Goal: Task Accomplishment & Management: Use online tool/utility

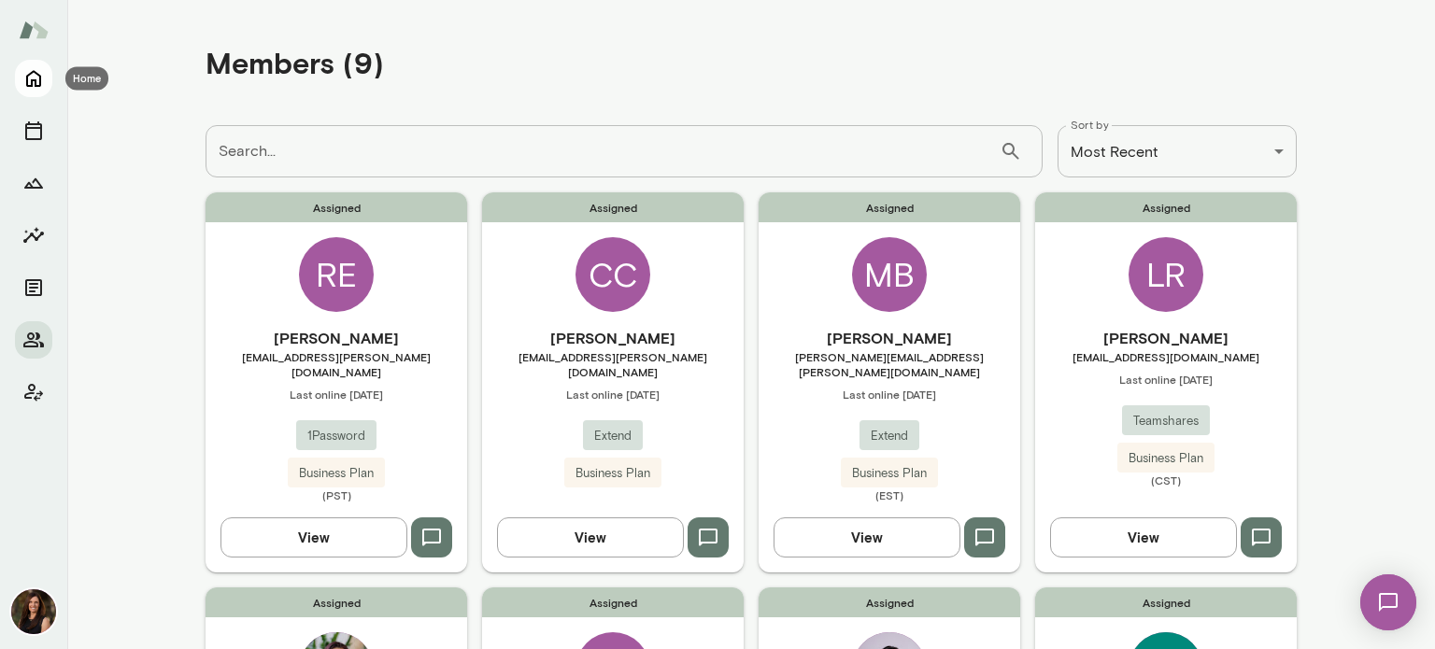
click at [46, 82] on button "Home" at bounding box center [33, 78] width 37 height 37
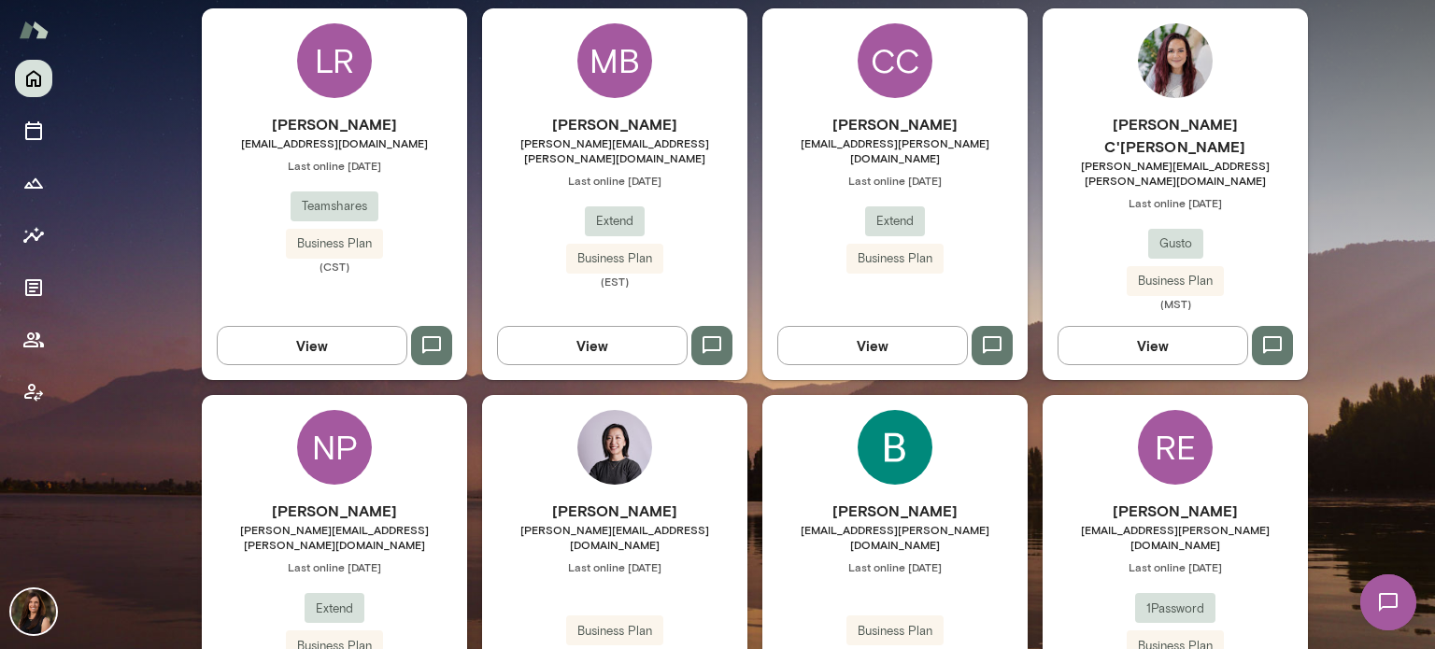
scroll to position [624, 0]
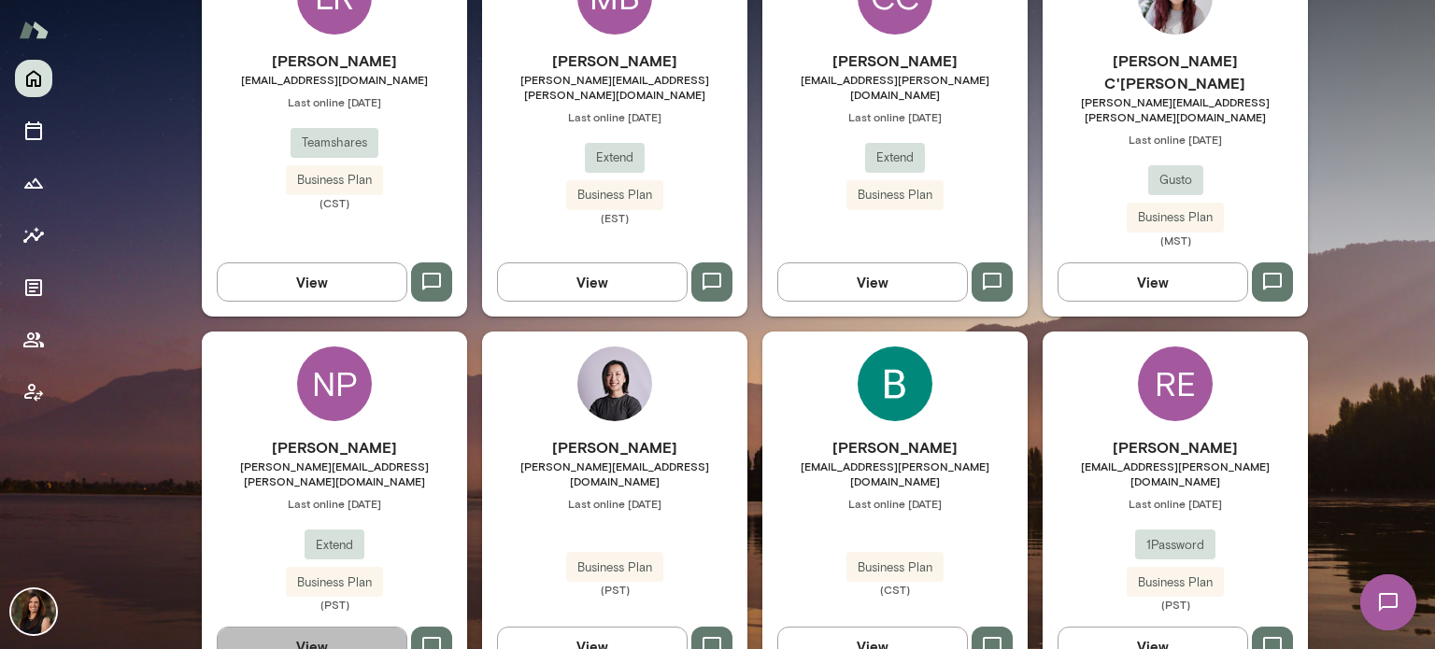
click at [342, 627] on button "View" at bounding box center [312, 646] width 191 height 39
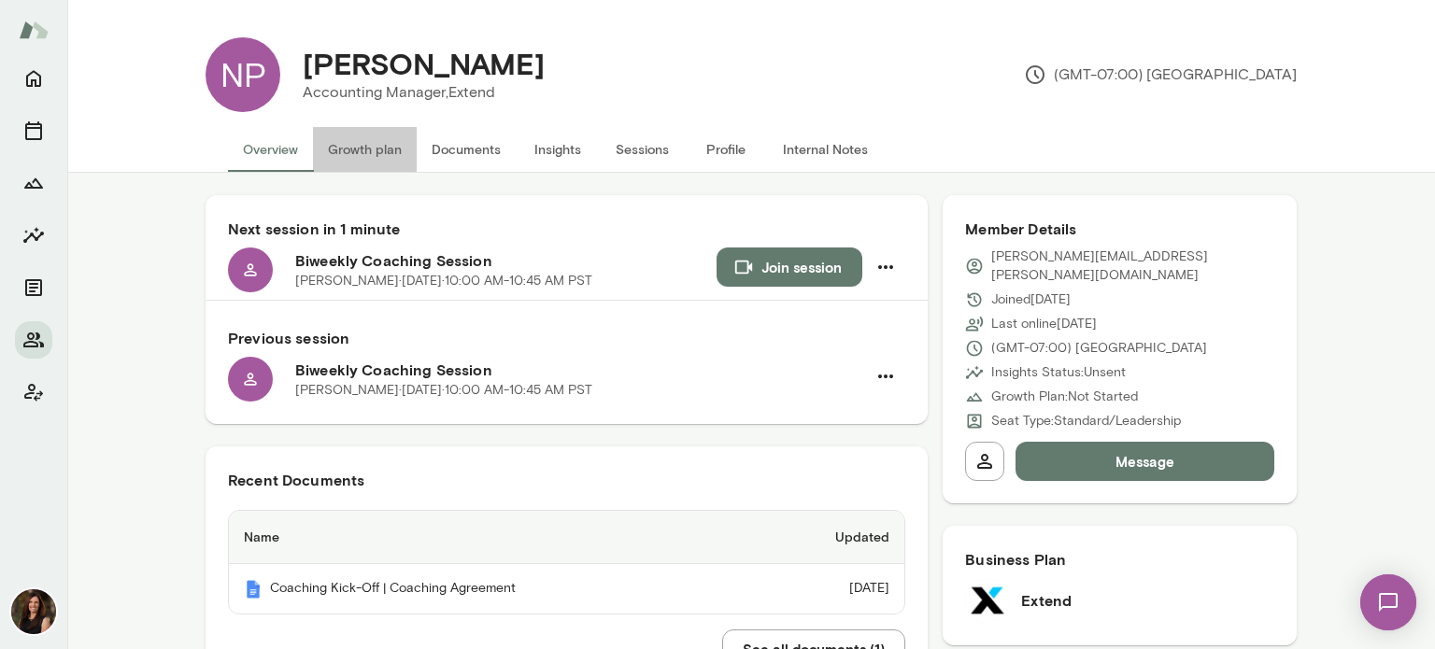
click at [357, 149] on button "Growth plan" at bounding box center [365, 149] width 104 height 45
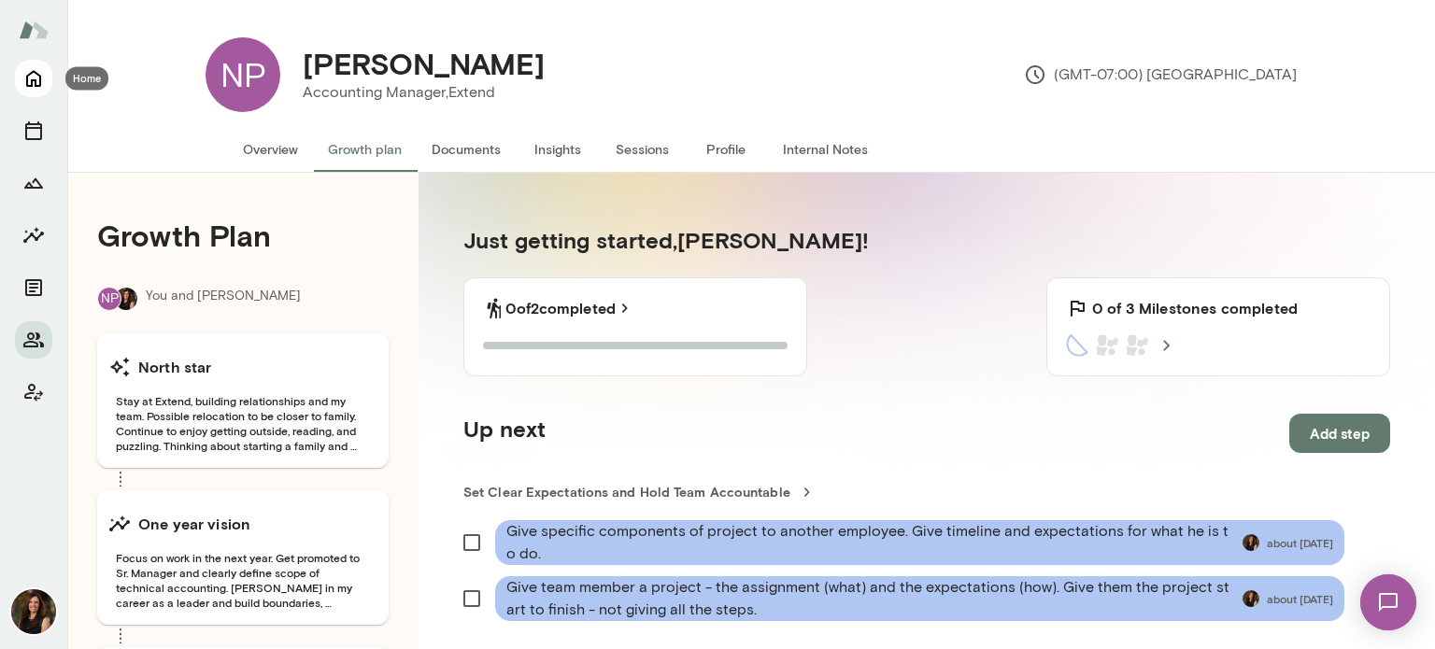
click at [31, 71] on icon "Home" at bounding box center [33, 78] width 22 height 22
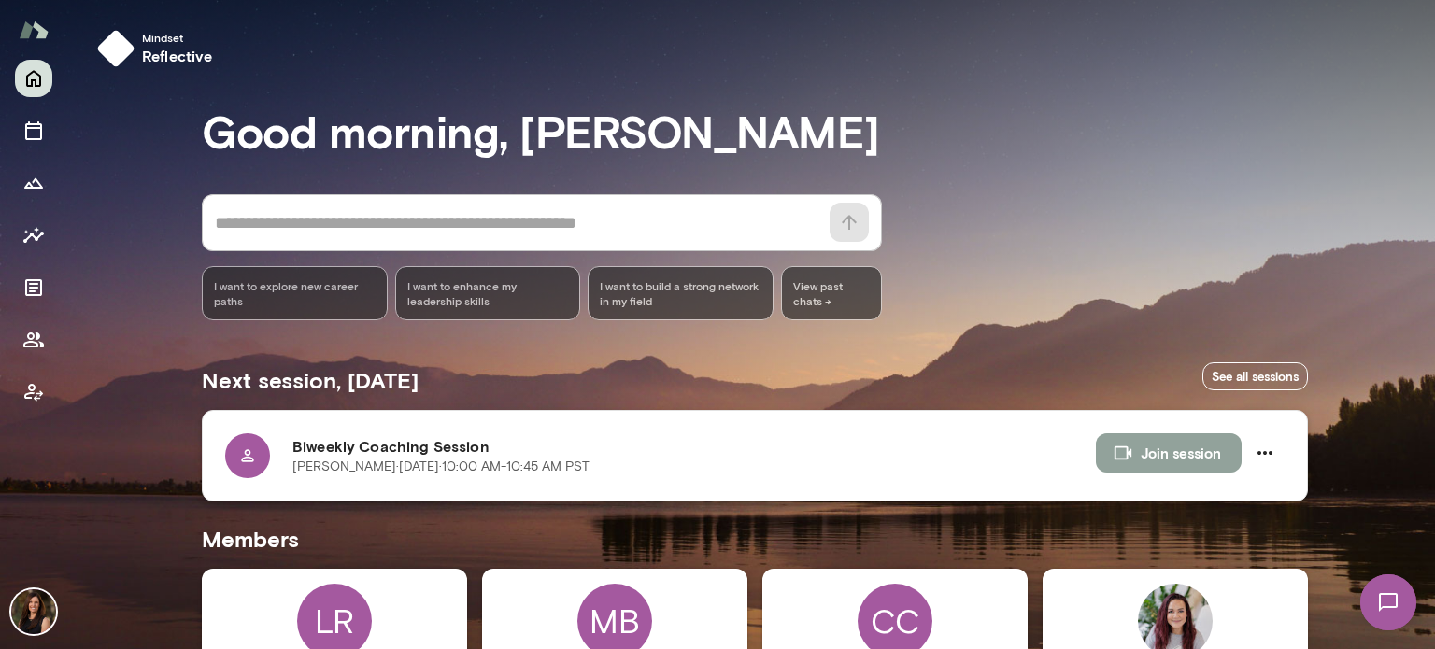
click at [1202, 451] on button "Join session" at bounding box center [1169, 452] width 146 height 39
